Goal: Task Accomplishment & Management: Manage account settings

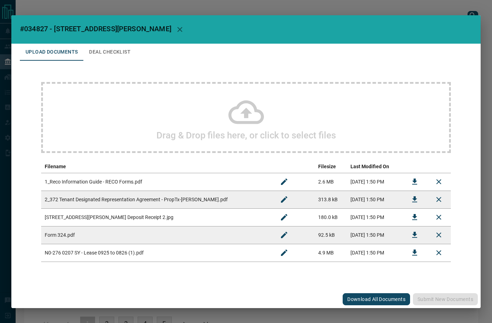
click at [38, 27] on span "#034827 - [STREET_ADDRESS][PERSON_NAME]" at bounding box center [96, 28] width 152 height 9
copy span "034827"
click at [416, 234] on icon "Download" at bounding box center [415, 235] width 5 height 6
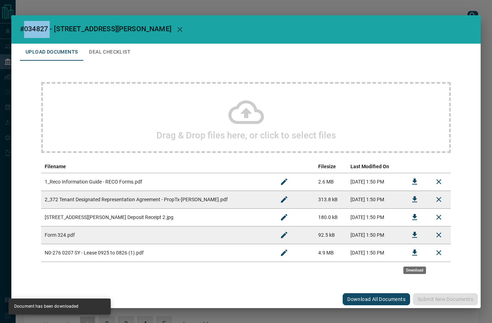
click at [414, 256] on icon "Download" at bounding box center [415, 253] width 9 height 9
click at [414, 216] on icon "Download" at bounding box center [415, 217] width 9 height 9
click at [117, 49] on button "Deal Checklist" at bounding box center [109, 52] width 53 height 17
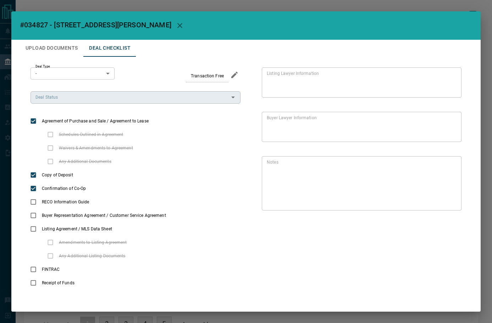
click at [103, 98] on input "Deal Status" at bounding box center [130, 97] width 194 height 8
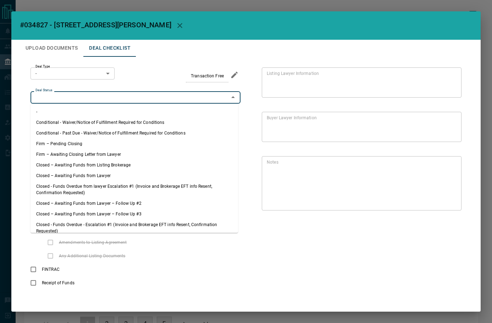
click at [78, 141] on li "Firm – Pending Closing" at bounding box center [135, 143] width 208 height 11
type input "**********"
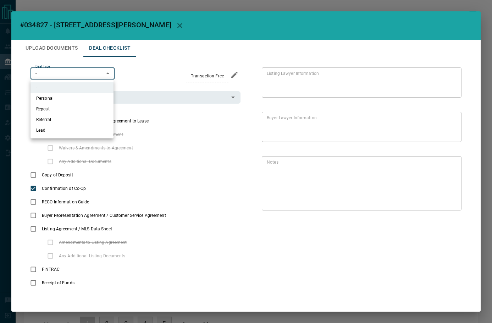
click at [56, 75] on body "Lead Transfers Leads Deals Listings Campaigns Quota Rules Agent Quotas Admin Mo…" at bounding box center [246, 174] width 492 height 348
click at [64, 102] on li "Personal" at bounding box center [72, 98] width 83 height 11
type input "*"
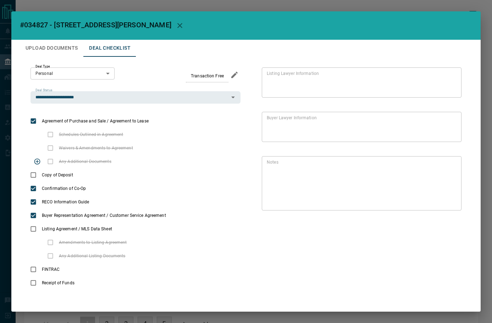
drag, startPoint x: 194, startPoint y: 167, endPoint x: 167, endPoint y: 166, distance: 27.7
click at [194, 167] on div "Any Additional Documents" at bounding box center [136, 161] width 210 height 13
click at [102, 175] on icon "add note" at bounding box center [98, 174] width 7 height 7
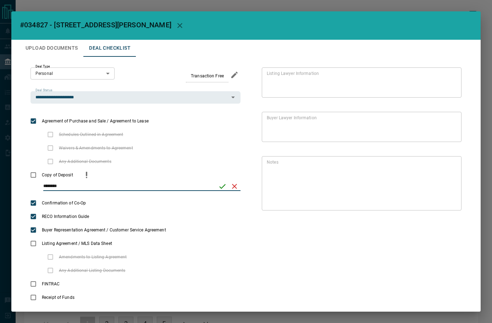
click at [54, 186] on input "********" at bounding box center [128, 186] width 170 height 9
type input "*******"
click at [218, 186] on icon "save" at bounding box center [222, 186] width 9 height 9
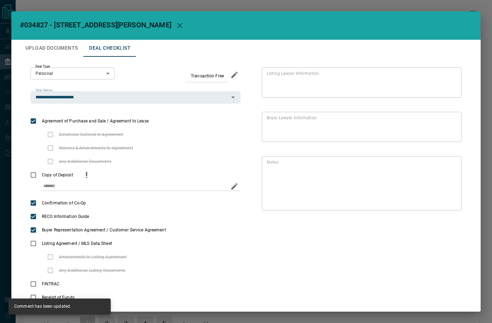
click at [67, 46] on button "Upload Documents" at bounding box center [52, 48] width 64 height 17
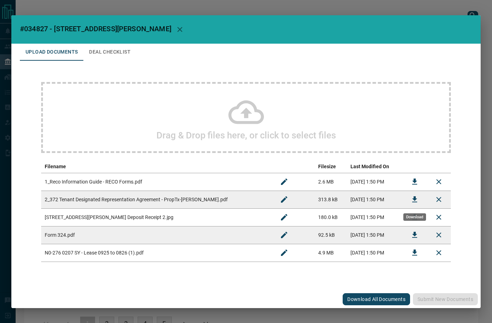
click at [412, 200] on icon "Download" at bounding box center [415, 199] width 9 height 9
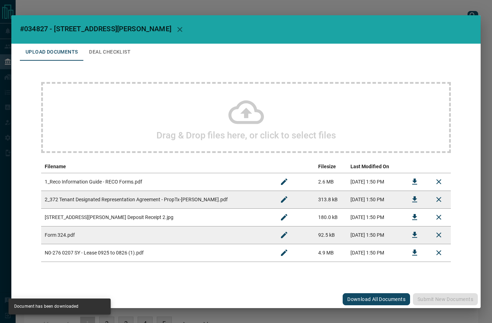
click at [419, 178] on icon "Download" at bounding box center [415, 182] width 9 height 9
click at [112, 49] on button "Deal Checklist" at bounding box center [109, 52] width 53 height 17
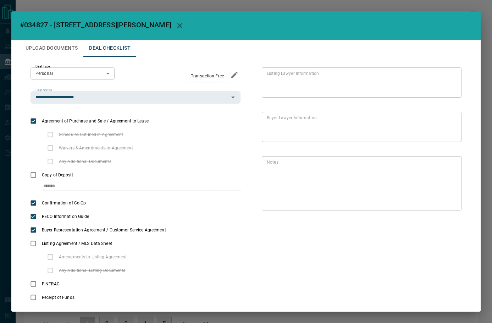
click at [48, 50] on button "Upload Documents" at bounding box center [52, 48] width 64 height 17
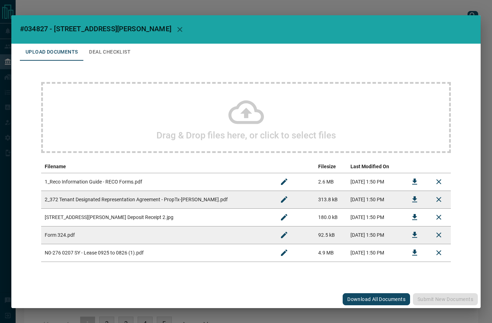
click at [246, 131] on h2 "Drag & Drop files here, or click to select files" at bounding box center [247, 135] width 180 height 11
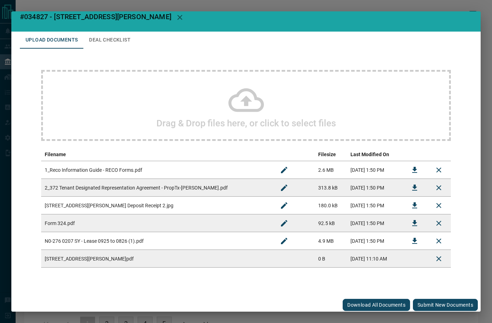
scroll to position [11, 0]
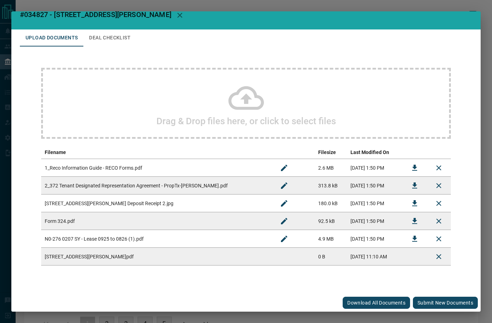
click at [420, 305] on button "Submit new documents" at bounding box center [445, 303] width 65 height 12
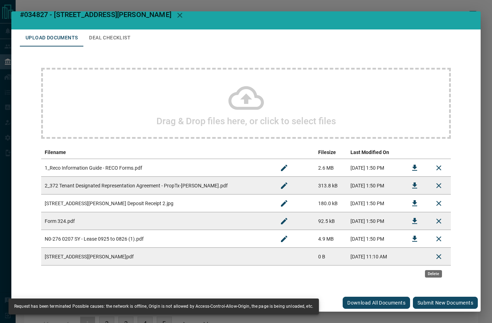
click at [435, 256] on icon "Delete" at bounding box center [439, 256] width 9 height 9
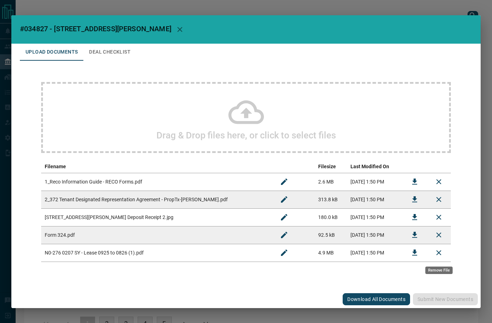
scroll to position [0, 0]
click at [234, 113] on icon at bounding box center [247, 112] width 36 height 36
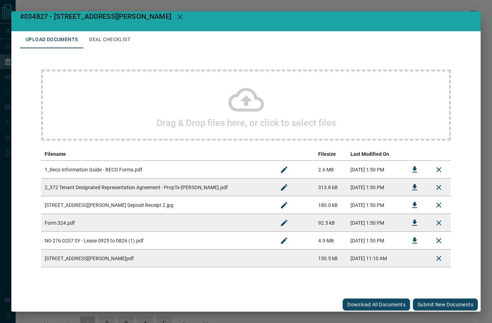
scroll to position [11, 0]
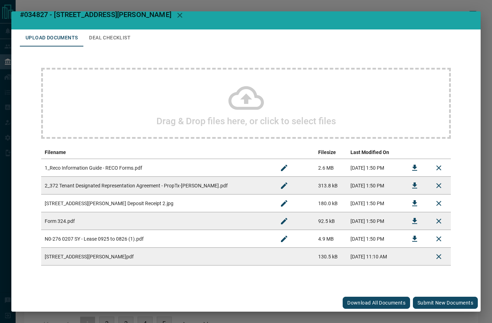
click at [429, 304] on button "Submit new documents" at bounding box center [445, 303] width 65 height 12
drag, startPoint x: 393, startPoint y: 49, endPoint x: 310, endPoint y: 53, distance: 82.8
click at [393, 49] on div "Drag & Drop files here, or click to select files Filename Filesize Last Modifie…" at bounding box center [246, 167] width 453 height 240
click at [119, 46] on button "Deal Checklist" at bounding box center [109, 37] width 53 height 17
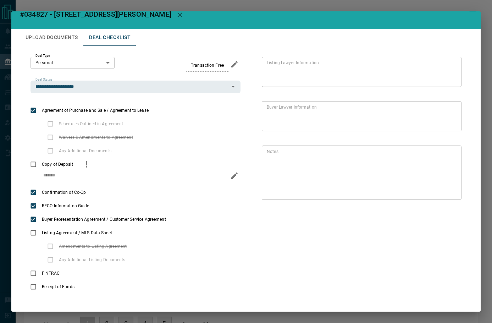
click at [232, 179] on icon "edit" at bounding box center [235, 176] width 6 height 6
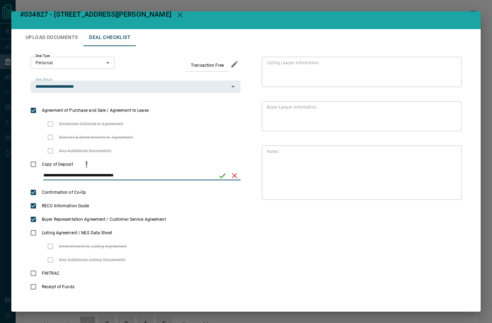
paste input "**********"
type input "**********"
click at [218, 177] on icon "save" at bounding box center [222, 175] width 9 height 9
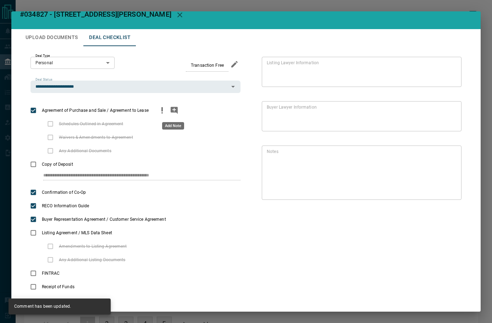
click at [170, 111] on icon "add note" at bounding box center [174, 110] width 9 height 9
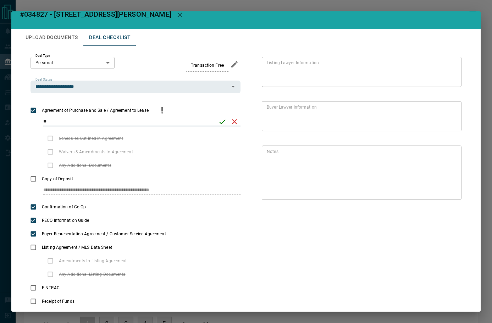
type input "*"
type input "**********"
click at [221, 122] on icon "save" at bounding box center [222, 122] width 9 height 9
click at [447, 200] on button "Edit" at bounding box center [451, 197] width 12 height 14
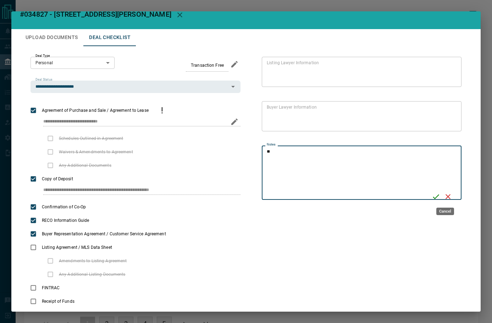
type textarea "*"
type textarea "**********"
click at [436, 198] on icon "Save" at bounding box center [436, 196] width 9 height 9
